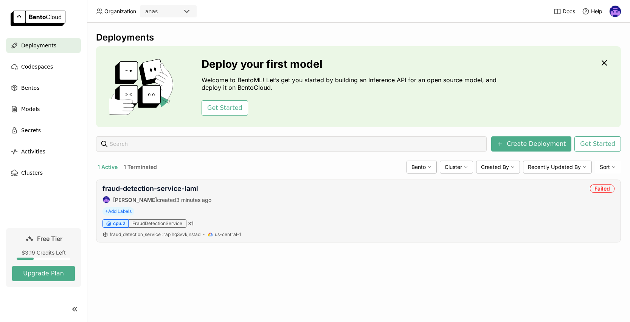
click at [296, 205] on div "fraud-detection-service-[PERSON_NAME] created 3 minutes ago Failed + Add Labels…" at bounding box center [358, 210] width 525 height 63
click at [124, 189] on link "fraud-detection-service-laml" at bounding box center [151, 188] width 96 height 8
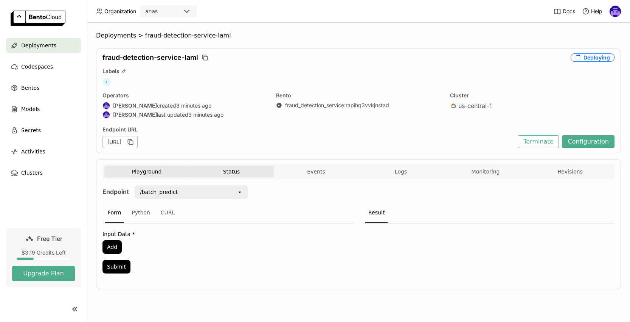
click at [242, 169] on button "Status" at bounding box center [231, 171] width 85 height 11
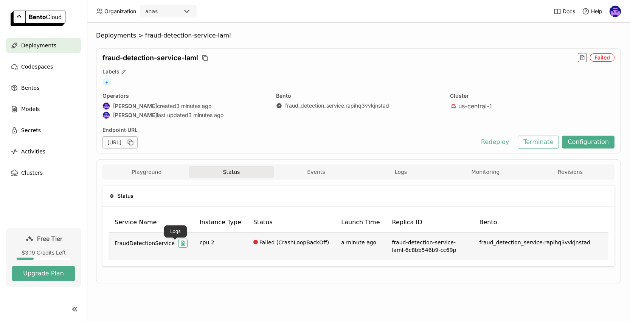
click at [182, 244] on icon "button" at bounding box center [183, 244] width 2 height 0
type input "source:service service:FraudDetectionService"
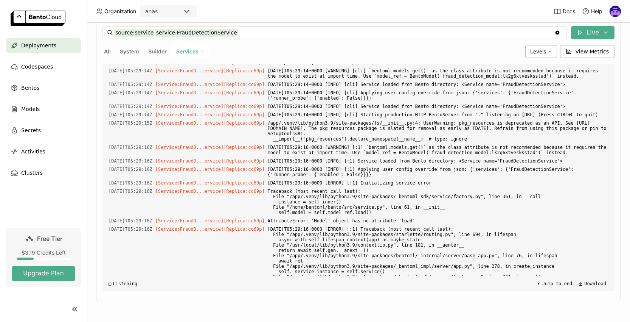
scroll to position [1203, 0]
